Goal: Information Seeking & Learning: Check status

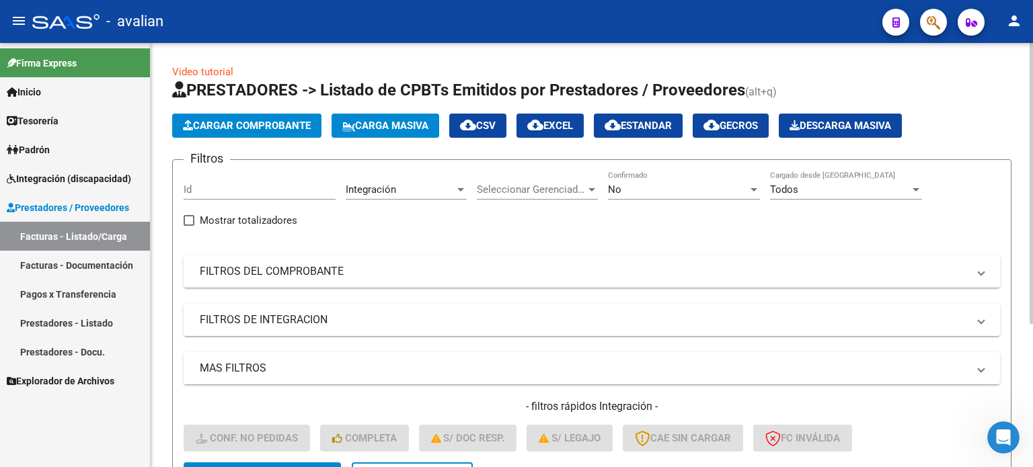
scroll to position [216, 0]
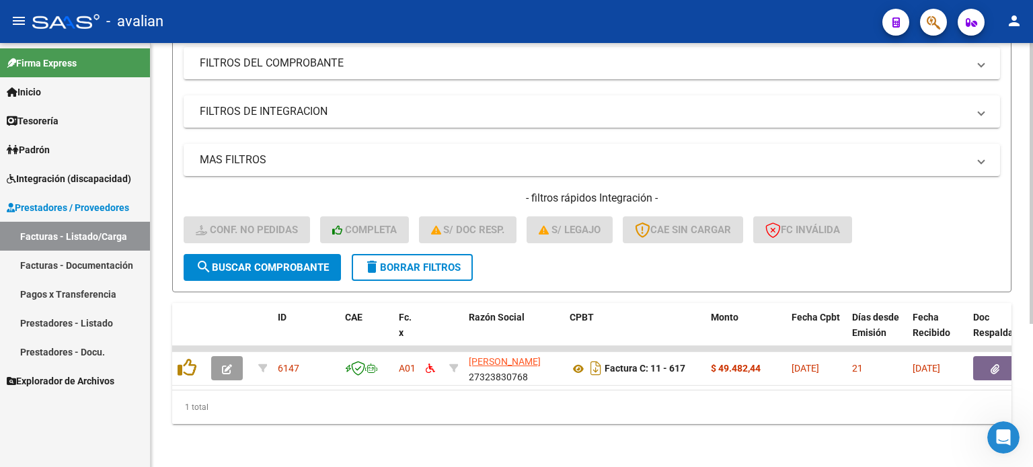
click at [414, 262] on span "delete Borrar Filtros" at bounding box center [412, 268] width 97 height 12
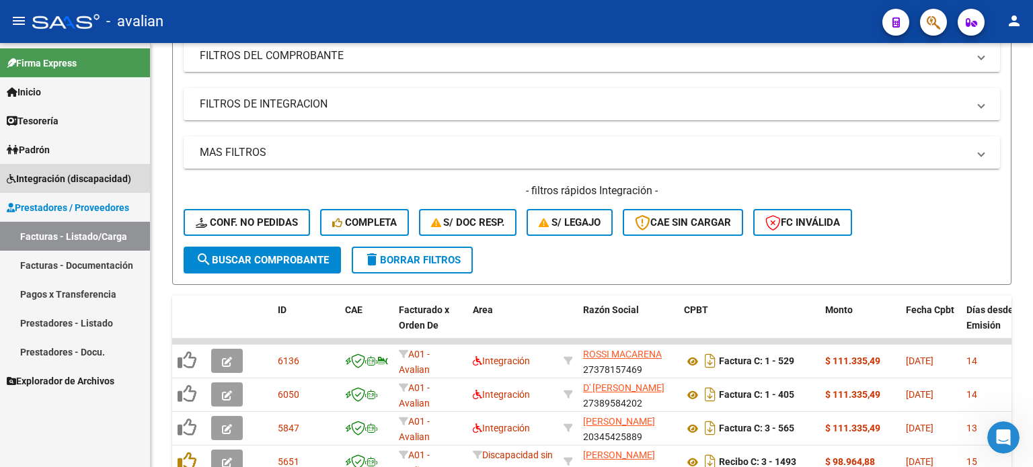
click at [54, 178] on span "Integración (discapacidad)" at bounding box center [69, 178] width 124 height 15
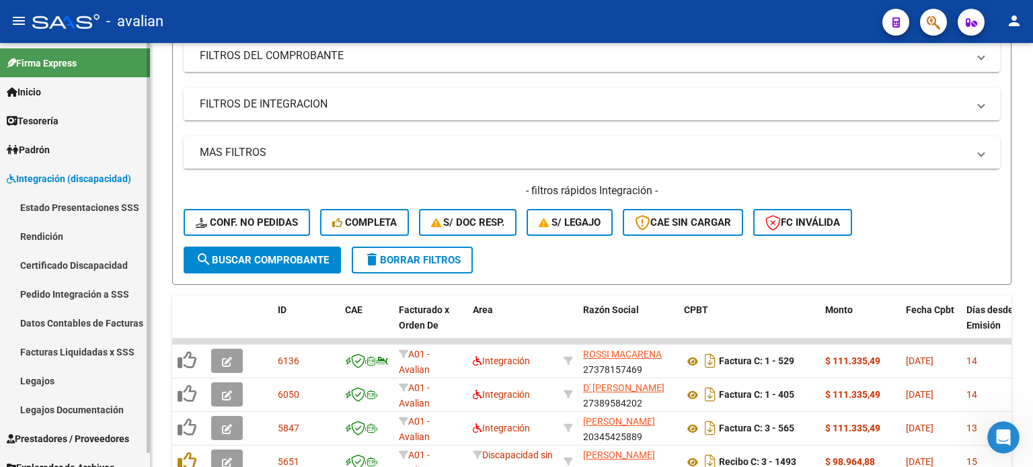
click at [62, 379] on link "Legajos" at bounding box center [75, 380] width 150 height 29
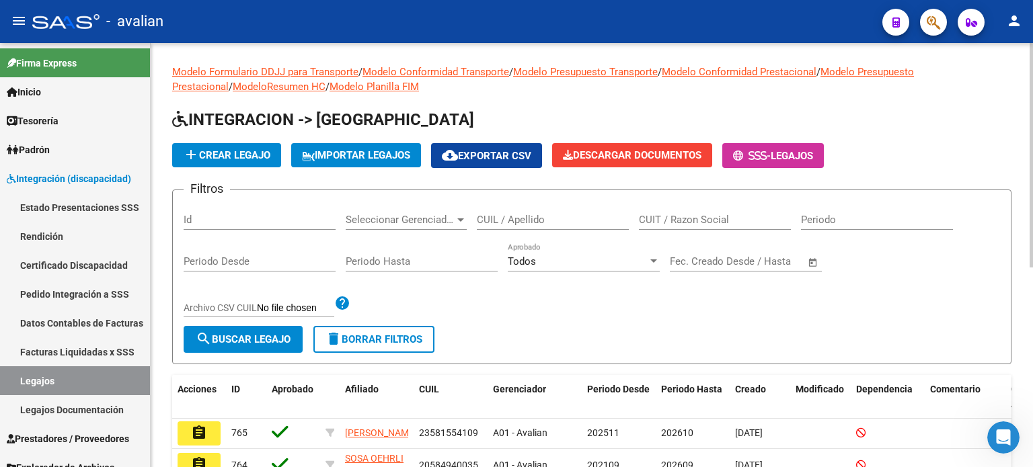
click at [522, 225] on input "CUIL / Apellido" at bounding box center [553, 220] width 152 height 12
type input "[PERSON_NAME]"
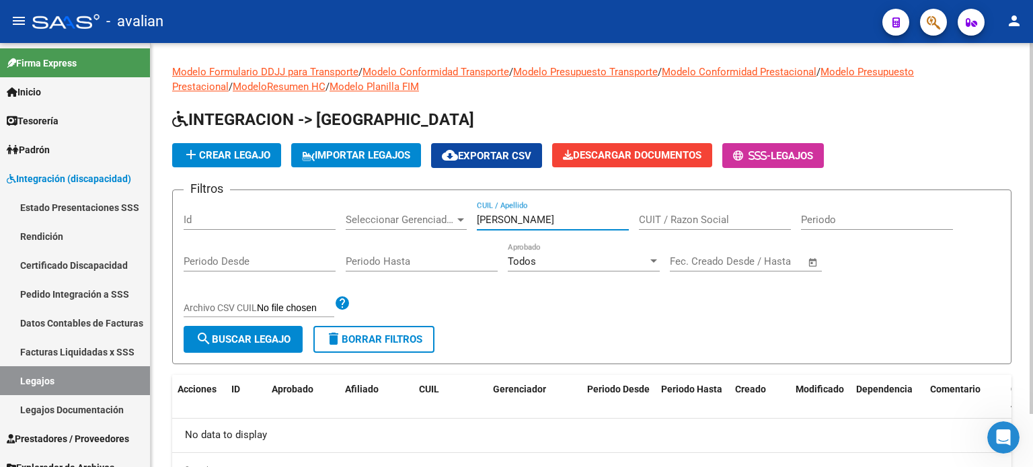
click at [408, 223] on div "Filtros Id Seleccionar Gerenciador Seleccionar Gerenciador [PERSON_NAME] / Apel…" at bounding box center [592, 263] width 816 height 125
paste input "52.637.631"
click at [512, 219] on input "52.637.631" at bounding box center [553, 220] width 152 height 12
click at [490, 220] on input "52.637631" at bounding box center [553, 220] width 152 height 12
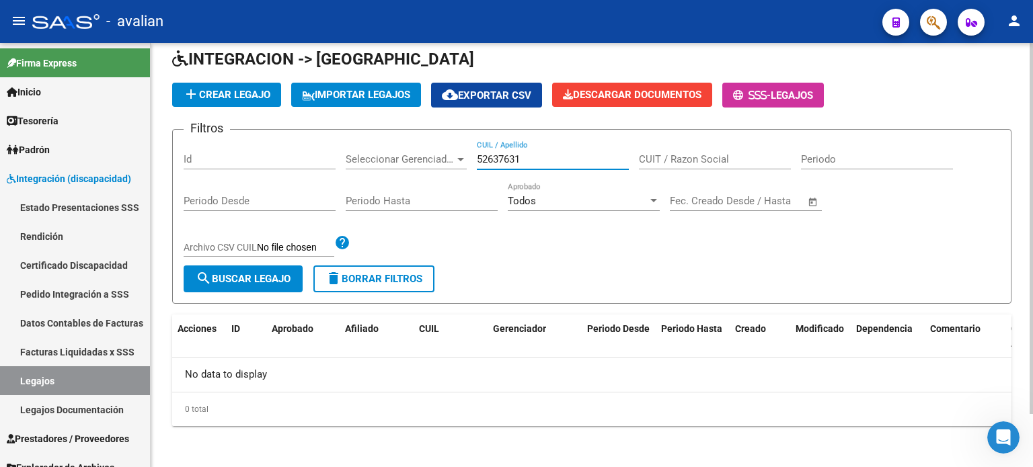
drag, startPoint x: 507, startPoint y: 158, endPoint x: 495, endPoint y: 154, distance: 12.8
click at [461, 159] on div "Filtros Id Seleccionar Gerenciador Seleccionar Gerenciador 52637631 CUIL / Apel…" at bounding box center [592, 203] width 816 height 125
drag, startPoint x: 530, startPoint y: 159, endPoint x: 471, endPoint y: 157, distance: 58.5
click at [471, 157] on div "Filtros Id Seleccionar Gerenciador Seleccionar Gerenciador 52637631 CUIL / Apel…" at bounding box center [592, 203] width 816 height 125
paste input "6300914"
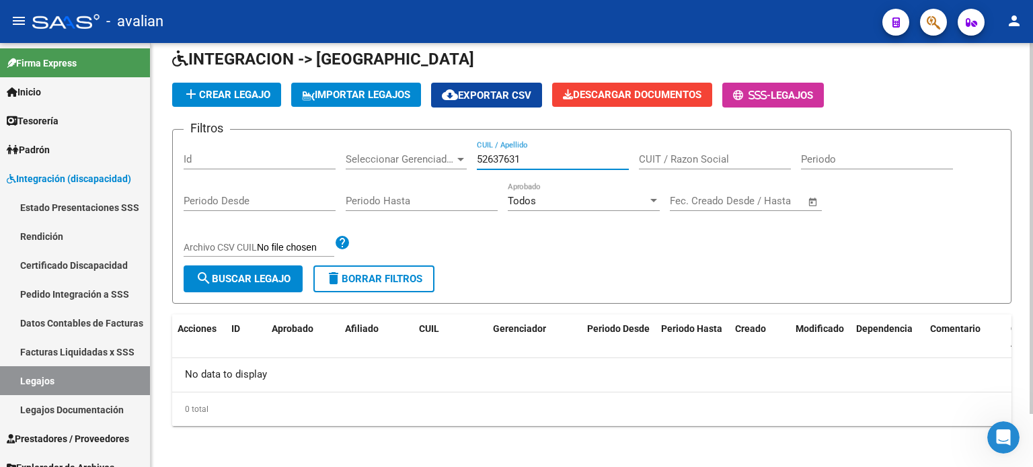
type input "56300914"
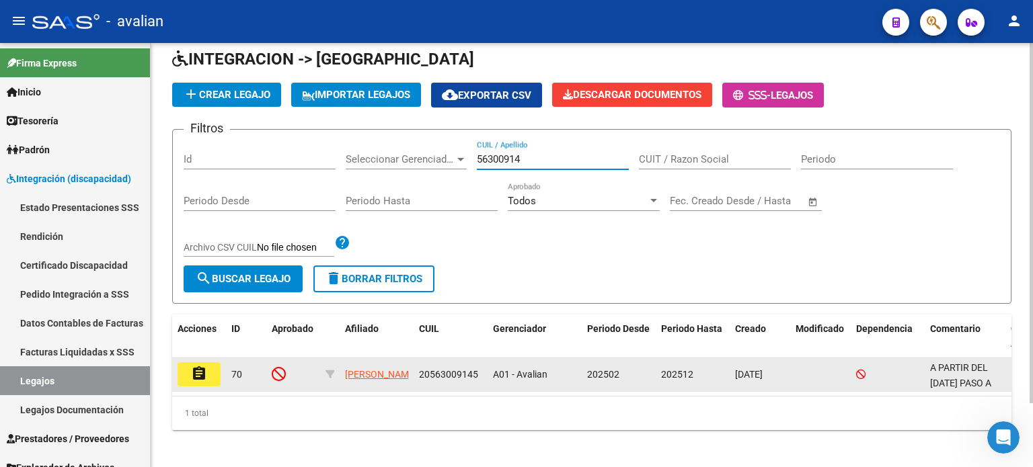
click at [215, 373] on button "assignment" at bounding box center [199, 374] width 43 height 24
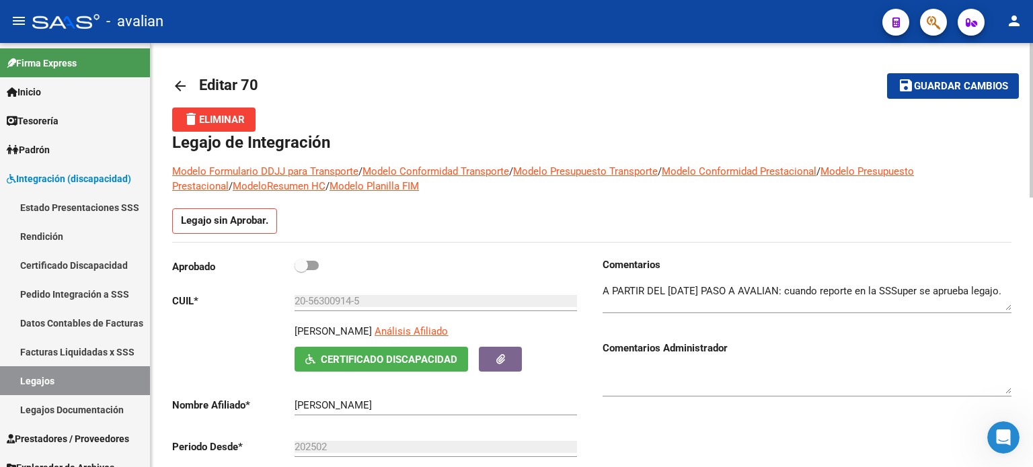
click at [180, 88] on mat-icon "arrow_back" at bounding box center [180, 86] width 16 height 16
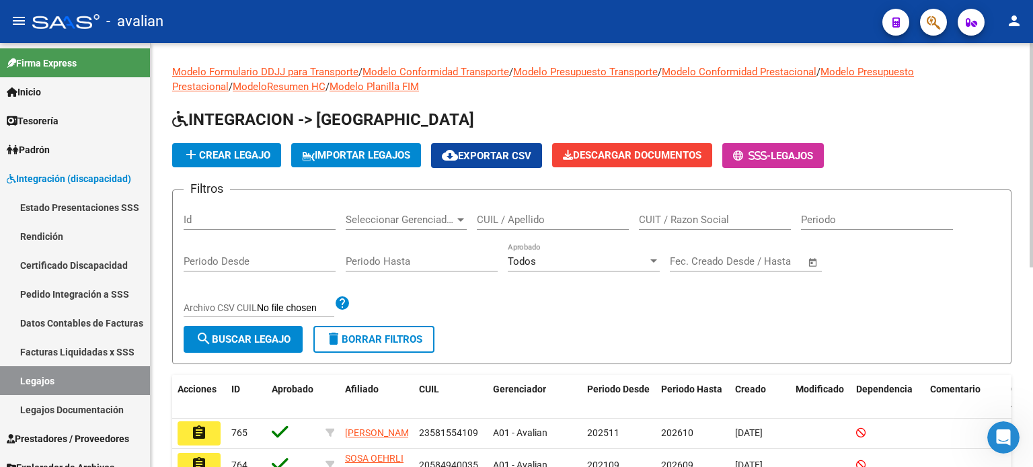
click at [514, 230] on div "CUIL / Apellido" at bounding box center [553, 222] width 152 height 42
click at [518, 224] on input "CUIL / Apellido" at bounding box center [553, 220] width 152 height 12
paste input "56300914"
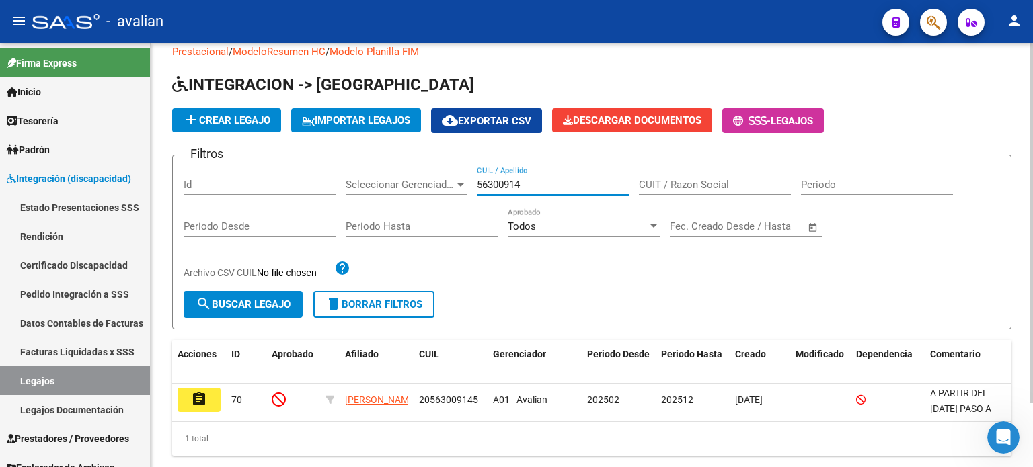
scroll to position [75, 0]
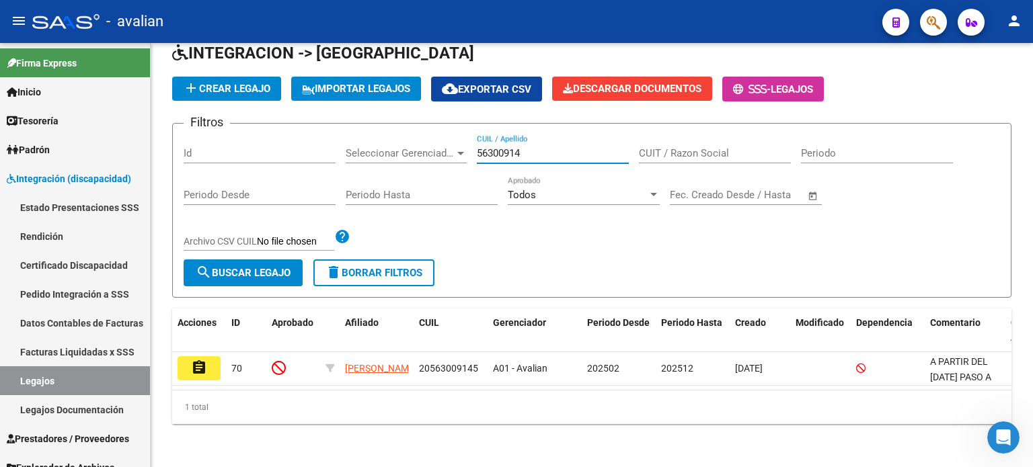
type input "56300914"
